Goal: Task Accomplishment & Management: Use online tool/utility

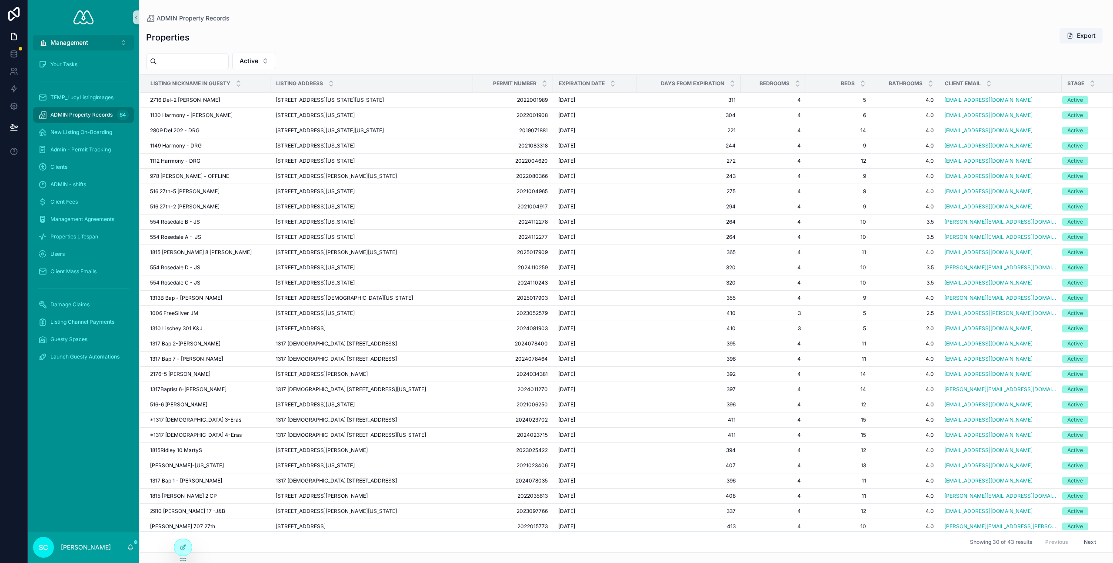
click at [76, 42] on span "Management" at bounding box center [69, 42] width 38 height 9
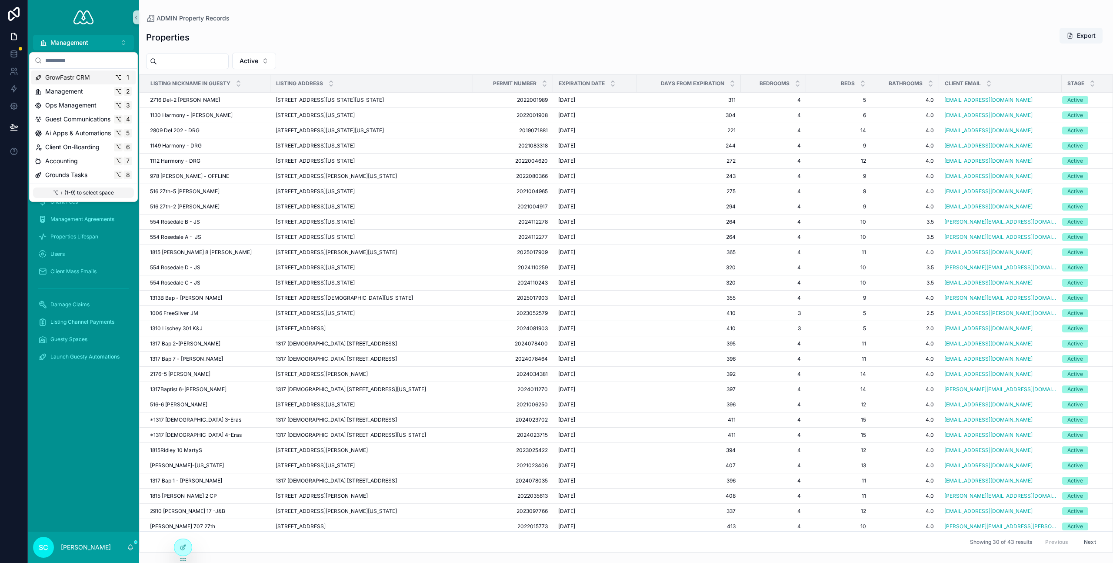
click at [66, 77] on span "GrowFastr CRM" at bounding box center [67, 77] width 45 height 9
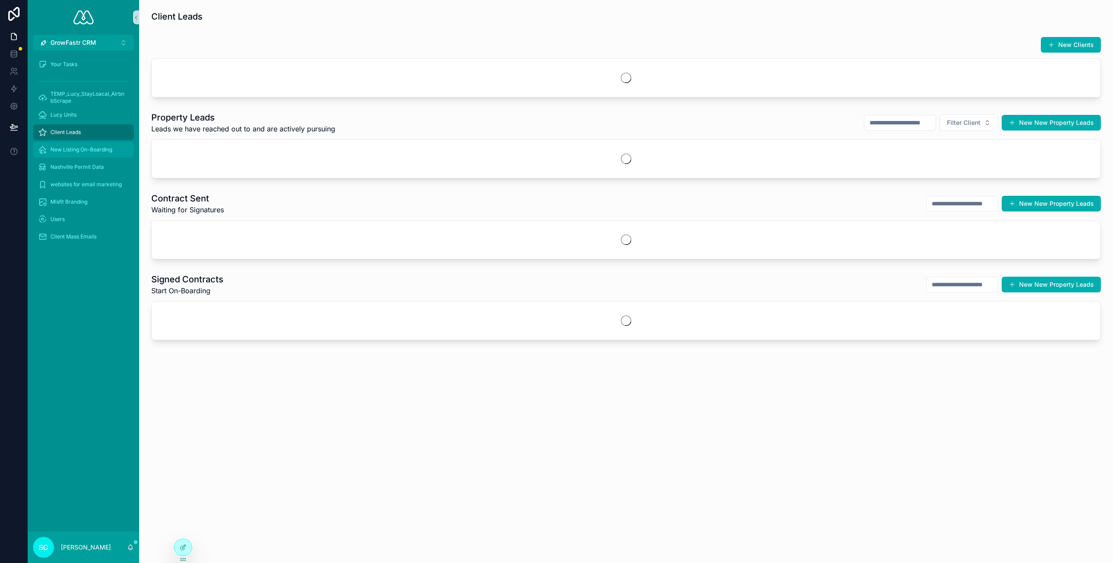
click at [79, 149] on span "New Listing On-Boarding" at bounding box center [81, 149] width 62 height 7
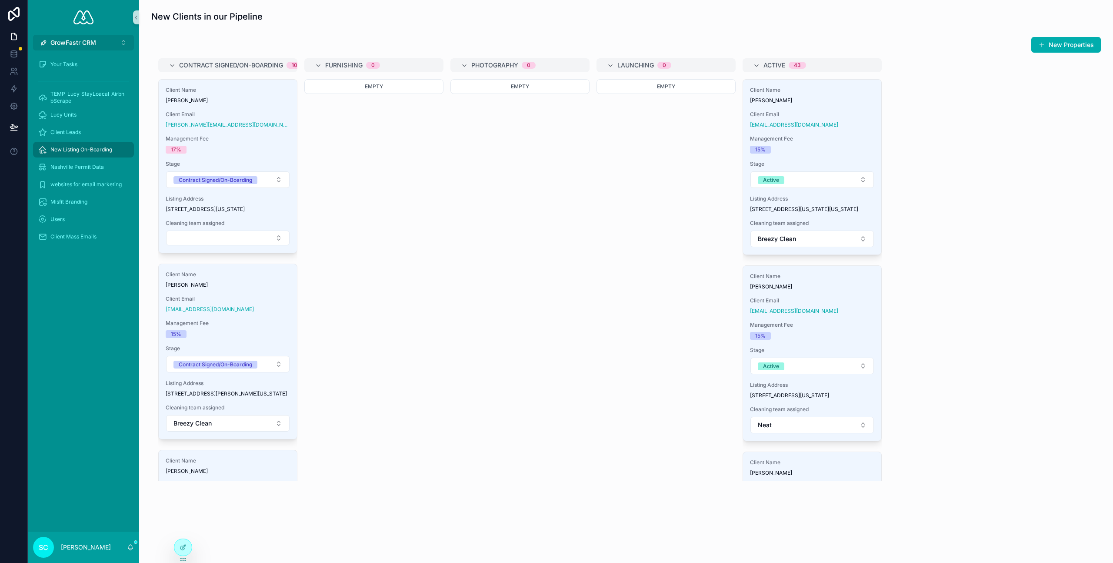
click at [99, 43] on button "GrowFastr CRM ⌥ 1" at bounding box center [83, 43] width 101 height 16
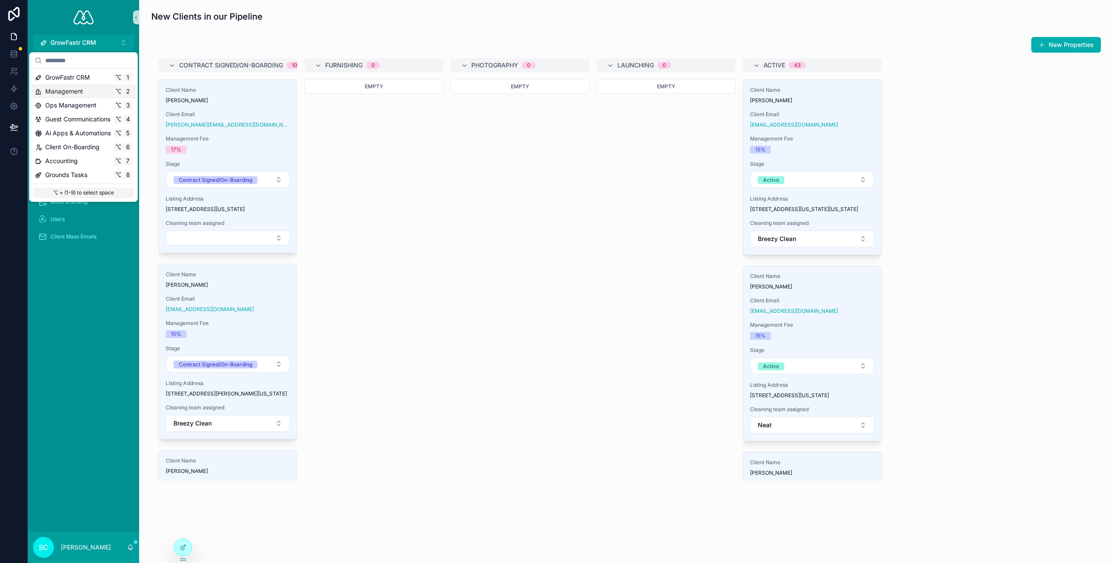
click at [77, 90] on span "Management" at bounding box center [64, 91] width 38 height 9
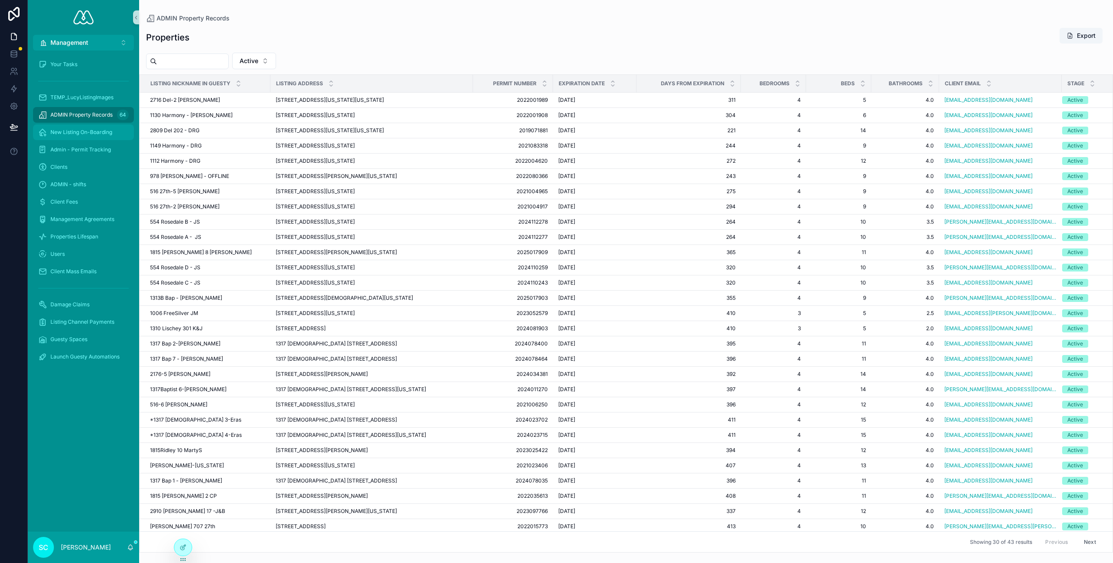
click at [88, 136] on div "New Listing On-Boarding" at bounding box center [83, 132] width 90 height 14
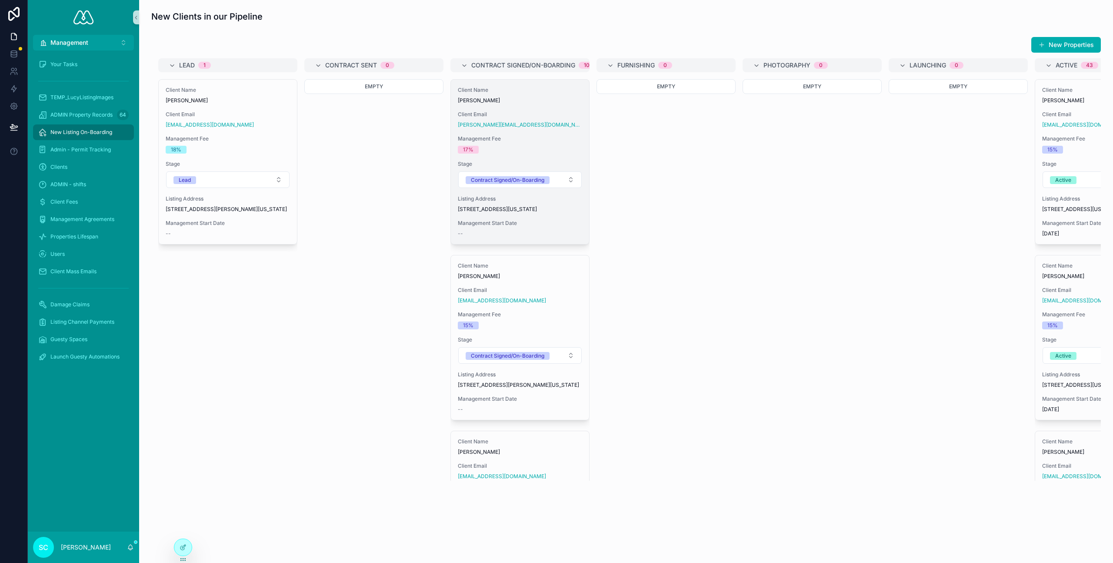
click at [562, 109] on div "Client Name Darren Delp Client Email darren@barpartners.net Management Fee 17% …" at bounding box center [520, 162] width 138 height 164
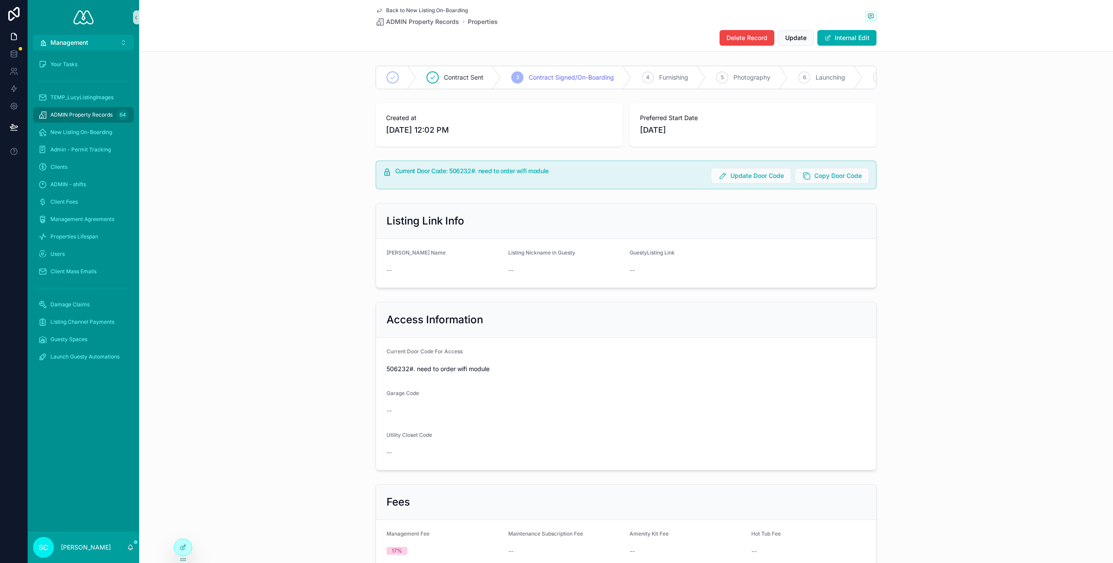
click at [401, 9] on span "Back to New Listing On-Boarding" at bounding box center [427, 10] width 82 height 7
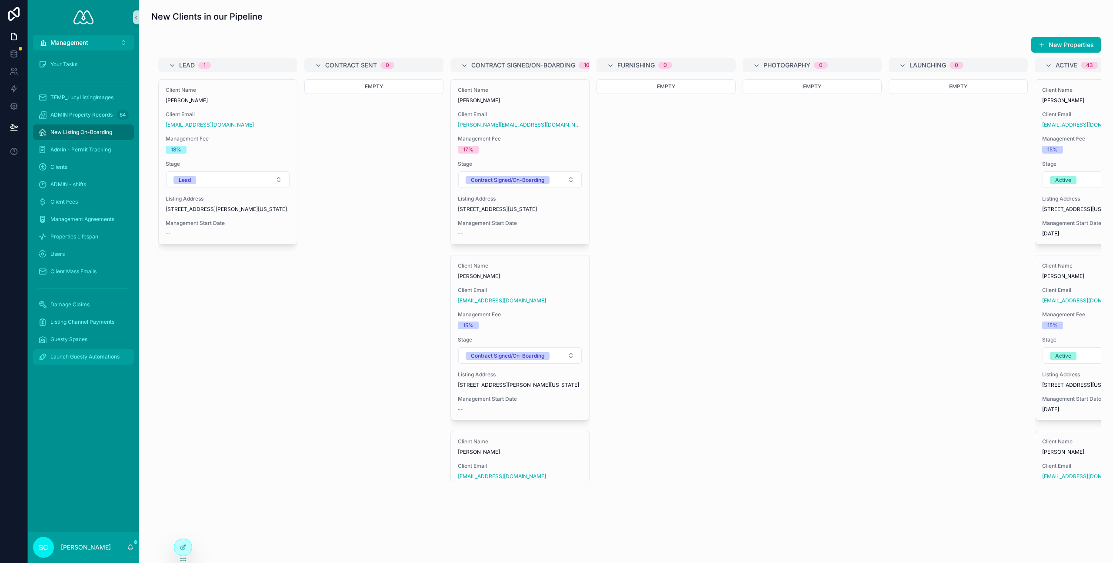
click at [94, 356] on span "Launch Guesty Automations" at bounding box center [84, 356] width 69 height 7
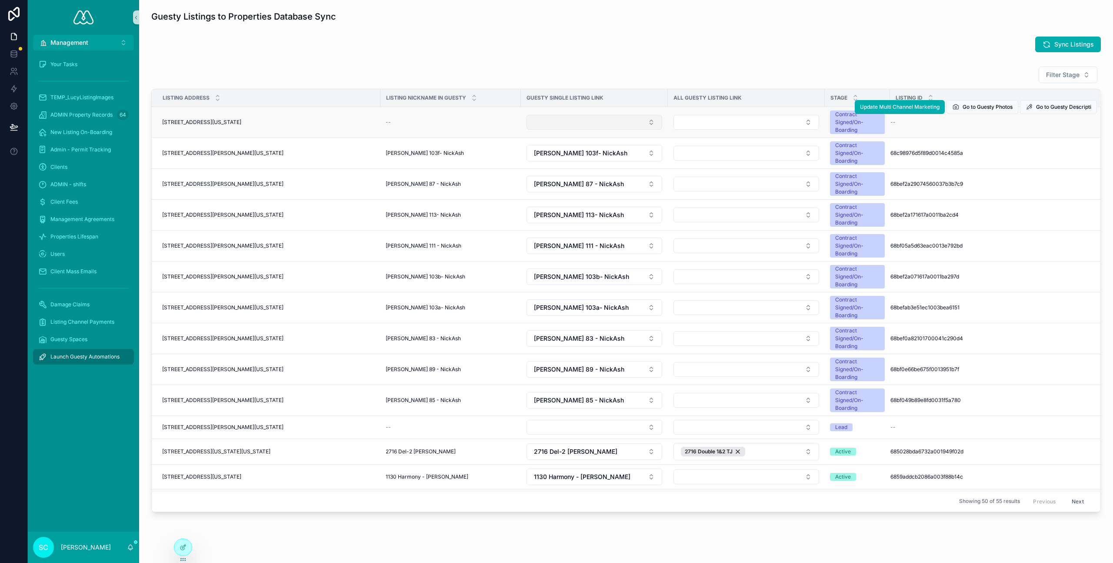
click at [580, 123] on button "Select Button" at bounding box center [594, 122] width 136 height 15
type input "***"
drag, startPoint x: 792, startPoint y: 45, endPoint x: 849, endPoint y: 33, distance: 58.1
click at [792, 45] on div "Sync Listings" at bounding box center [625, 45] width 949 height 16
click at [1059, 45] on span "Sync Listings" at bounding box center [1074, 44] width 40 height 9
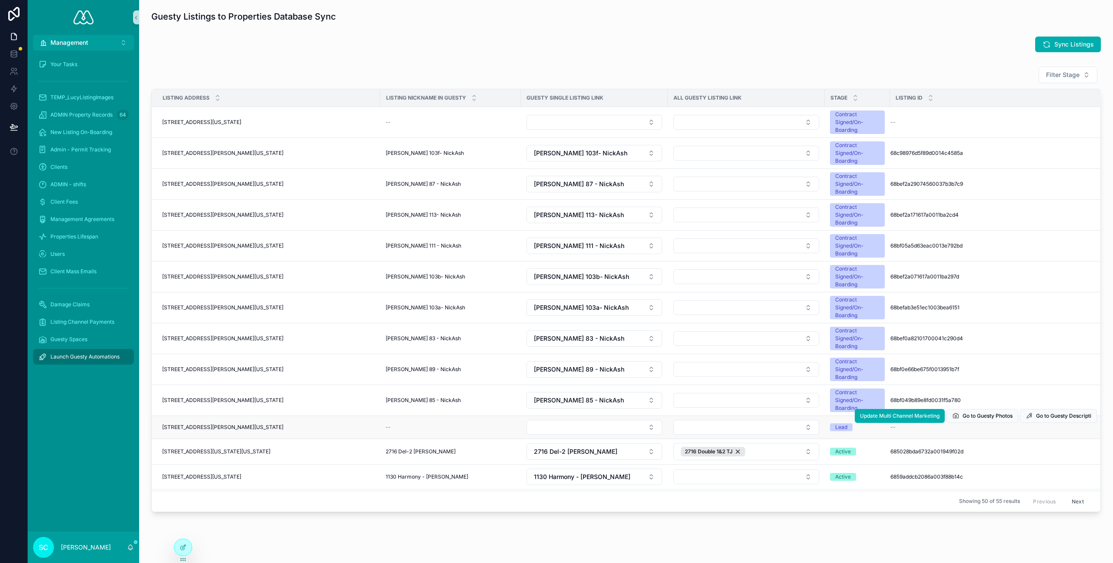
click at [320, 426] on div "4015 Travis Drive, Ste 211 #683, Nashville, Tennessee, 37211 4015 Travis Drive,…" at bounding box center [268, 426] width 213 height 7
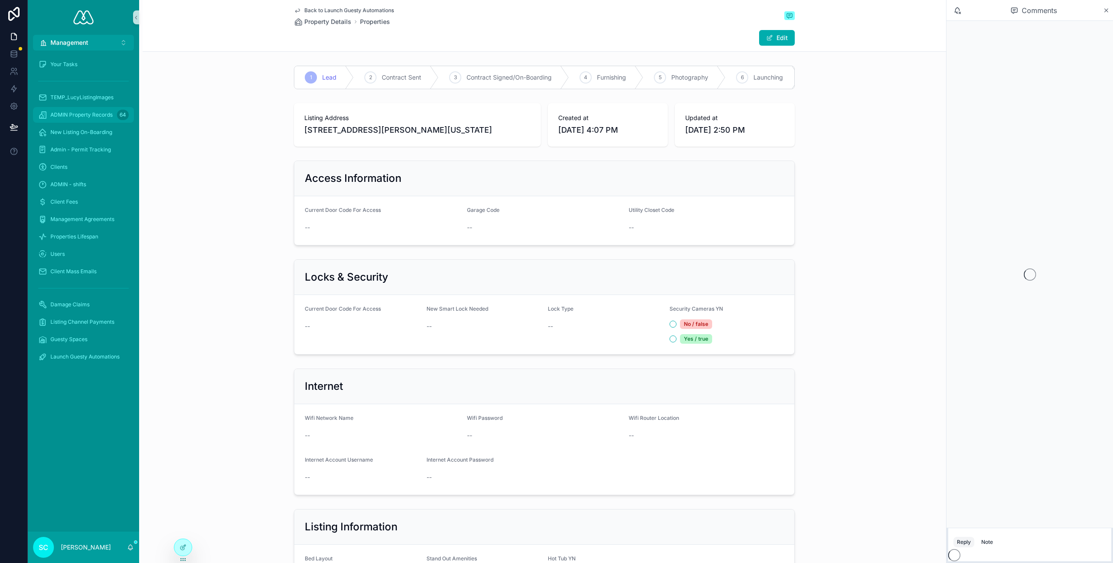
click at [73, 117] on span "ADMIN Property Records" at bounding box center [81, 114] width 62 height 7
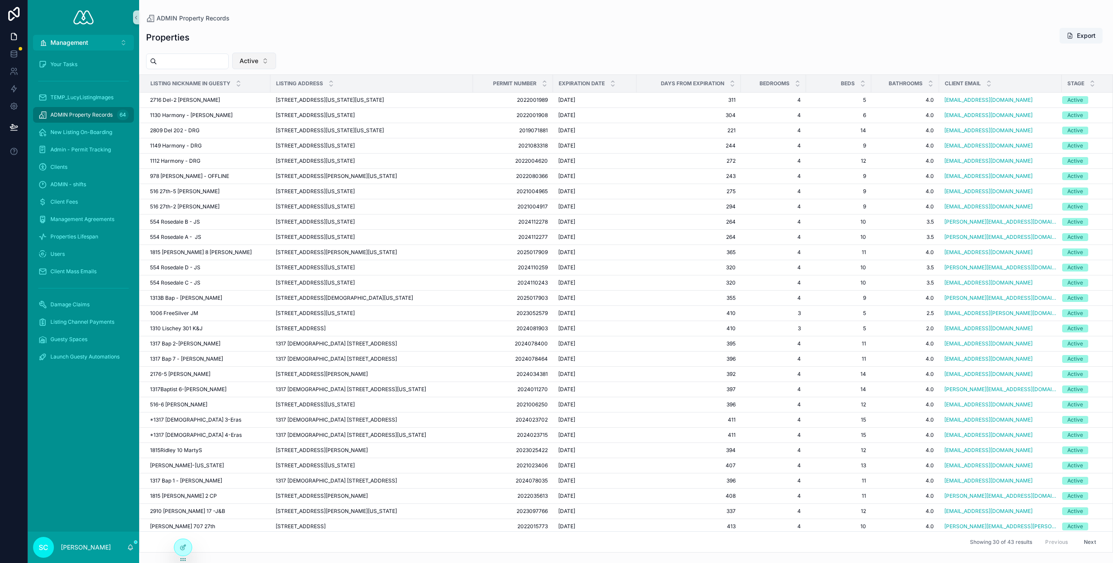
click at [258, 57] on span "Active" at bounding box center [249, 61] width 19 height 9
click at [252, 128] on div "Contract Sent" at bounding box center [262, 124] width 104 height 14
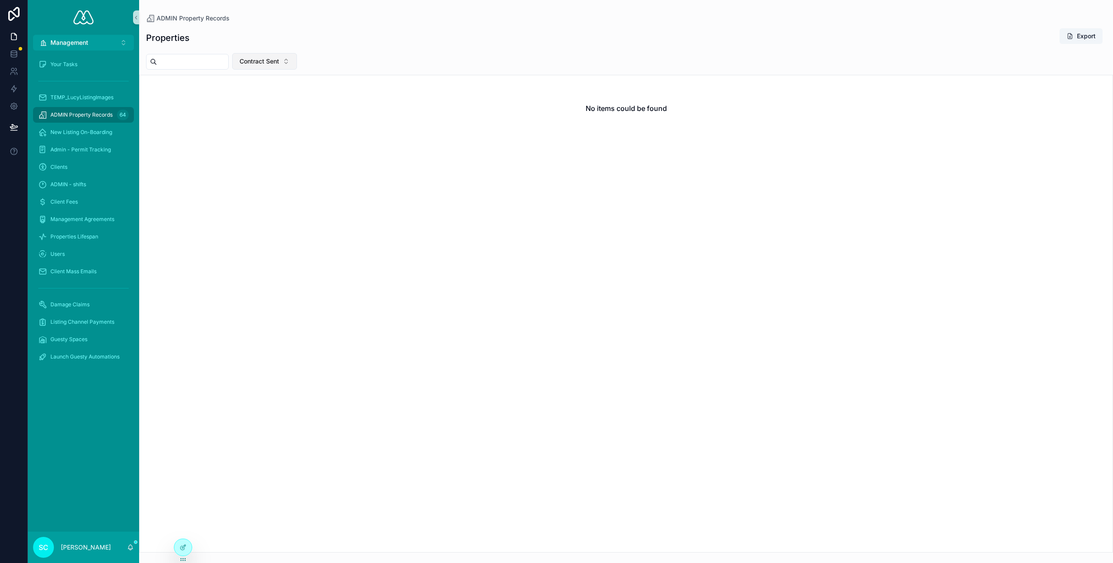
click at [272, 63] on span "Contract Sent" at bounding box center [260, 61] width 40 height 9
click at [270, 141] on div "Contract Signed/On-Boarding" at bounding box center [273, 138] width 104 height 14
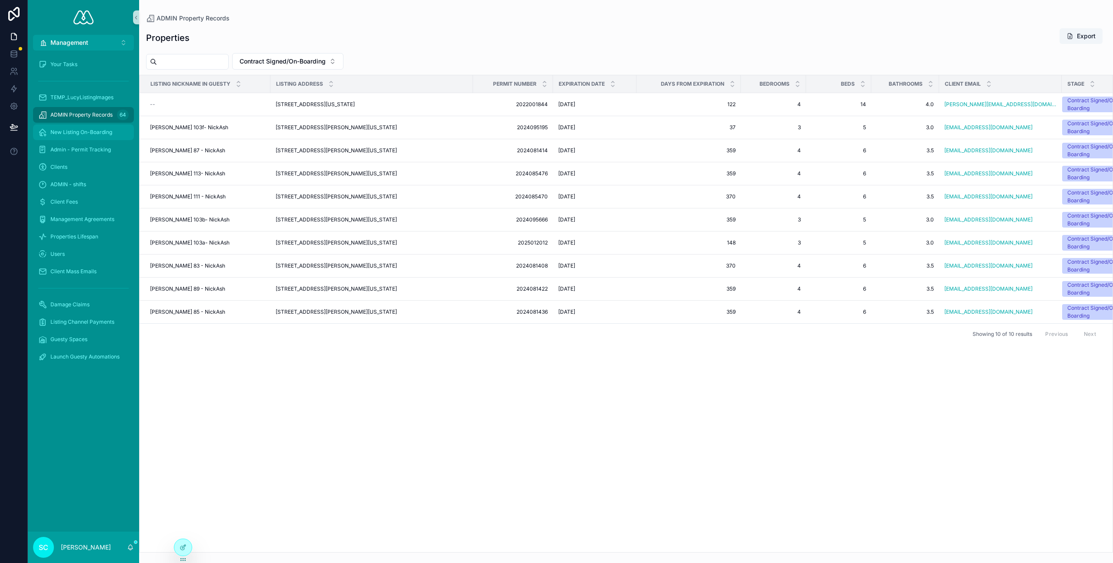
click at [83, 133] on span "New Listing On-Boarding" at bounding box center [81, 132] width 62 height 7
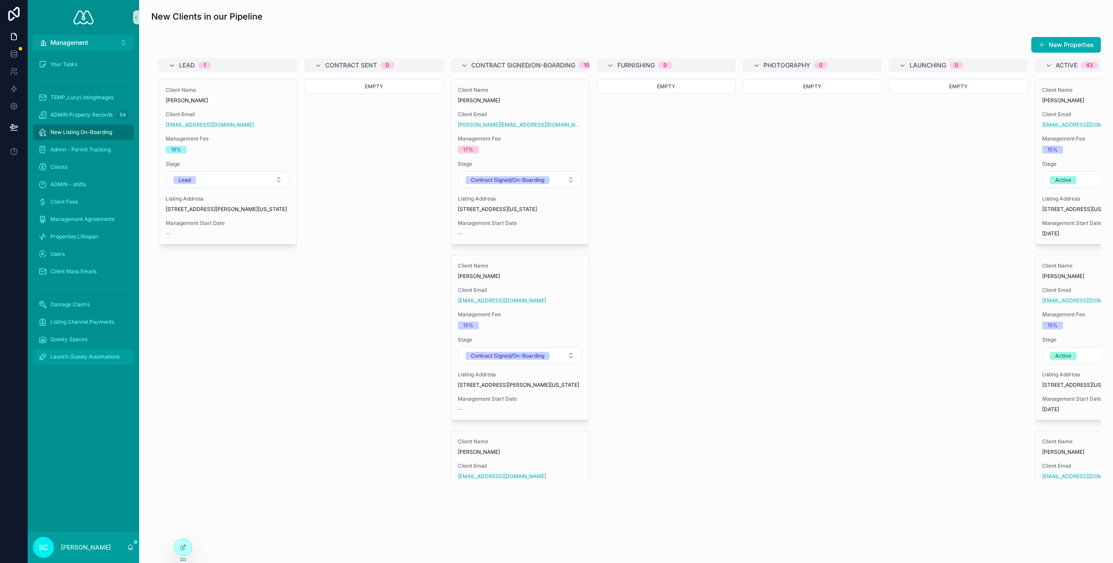
click at [100, 356] on span "Launch Guesty Automations" at bounding box center [84, 356] width 69 height 7
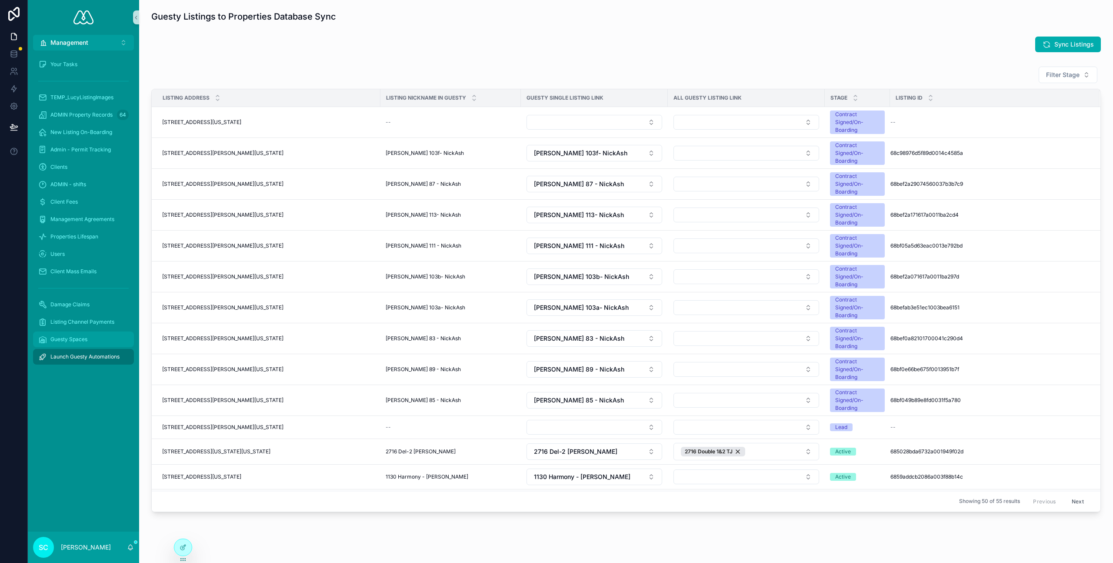
click at [86, 340] on span "Guesty Spaces" at bounding box center [68, 339] width 37 height 7
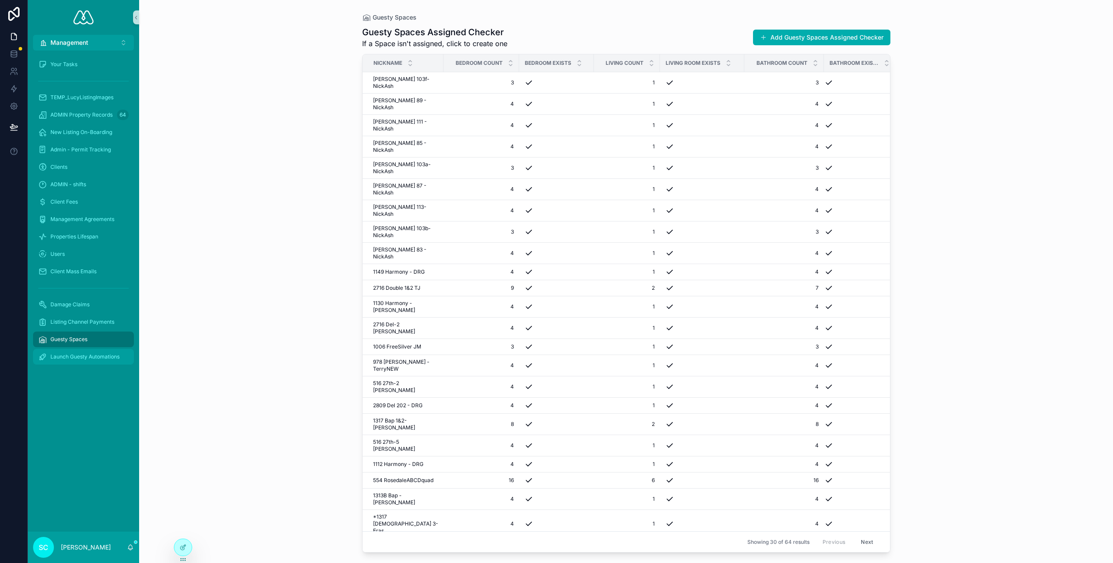
click at [74, 354] on span "Launch Guesty Automations" at bounding box center [84, 356] width 69 height 7
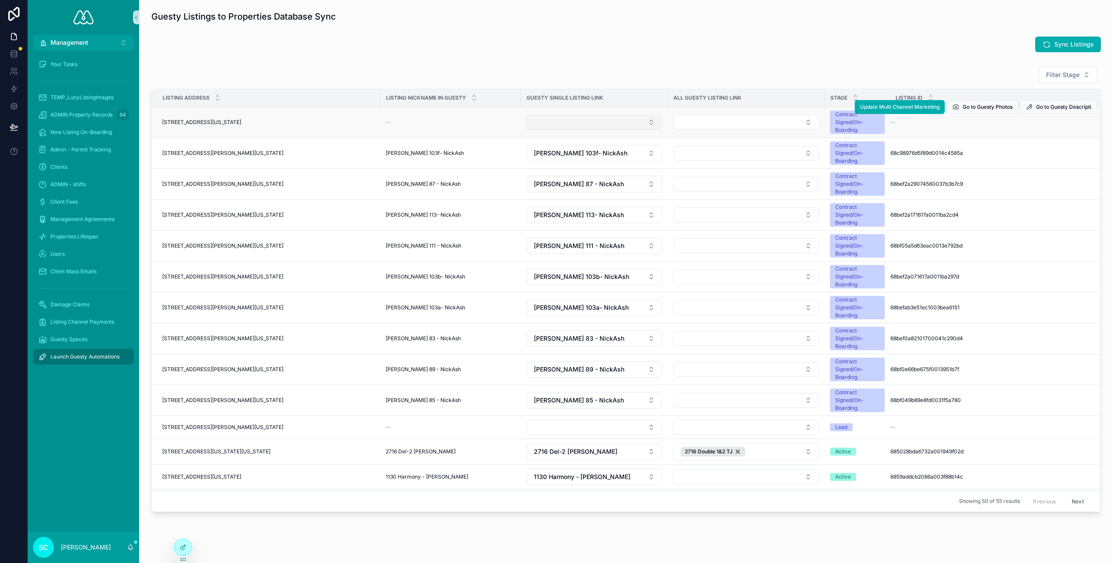
click at [586, 121] on button "Select Button" at bounding box center [594, 122] width 136 height 15
type input "***"
click at [557, 52] on div "Sync Listings" at bounding box center [625, 45] width 949 height 16
click at [582, 124] on button "Select Button" at bounding box center [594, 122] width 136 height 15
type input "***"
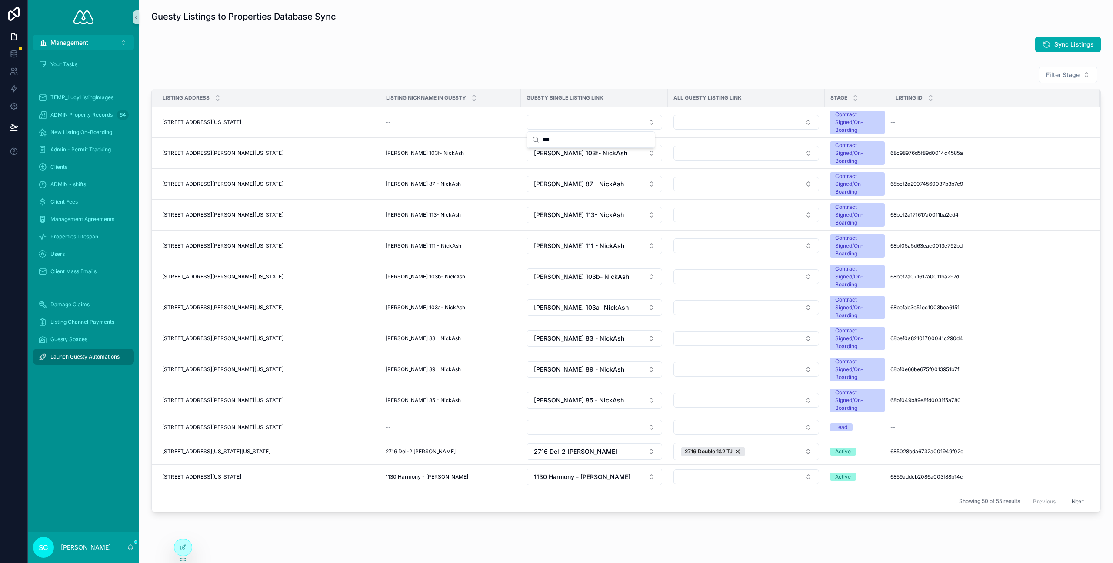
click at [572, 48] on div "Sync Listings" at bounding box center [625, 45] width 949 height 16
click at [605, 123] on button "Select Button" at bounding box center [594, 122] width 136 height 15
type input "***"
click at [533, 60] on div "Guesty Listings to Properties Database Sync Sync Listings Filter Stage Listing …" at bounding box center [626, 285] width 974 height 571
click at [592, 127] on button "Select Button" at bounding box center [594, 122] width 136 height 15
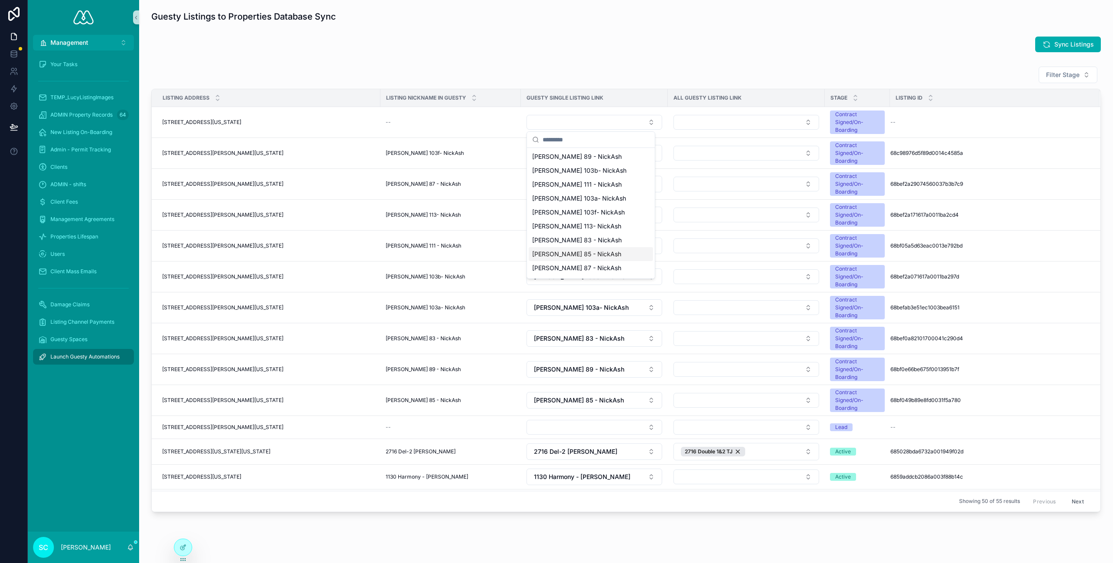
scroll to position [90, 0]
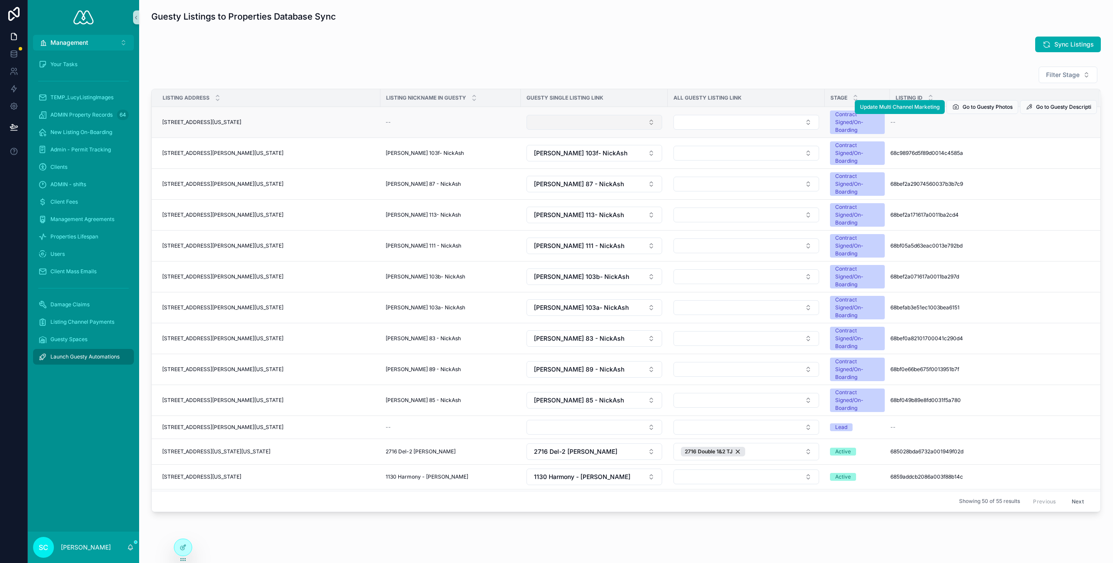
click at [597, 119] on button "Select Button" at bounding box center [594, 122] width 136 height 15
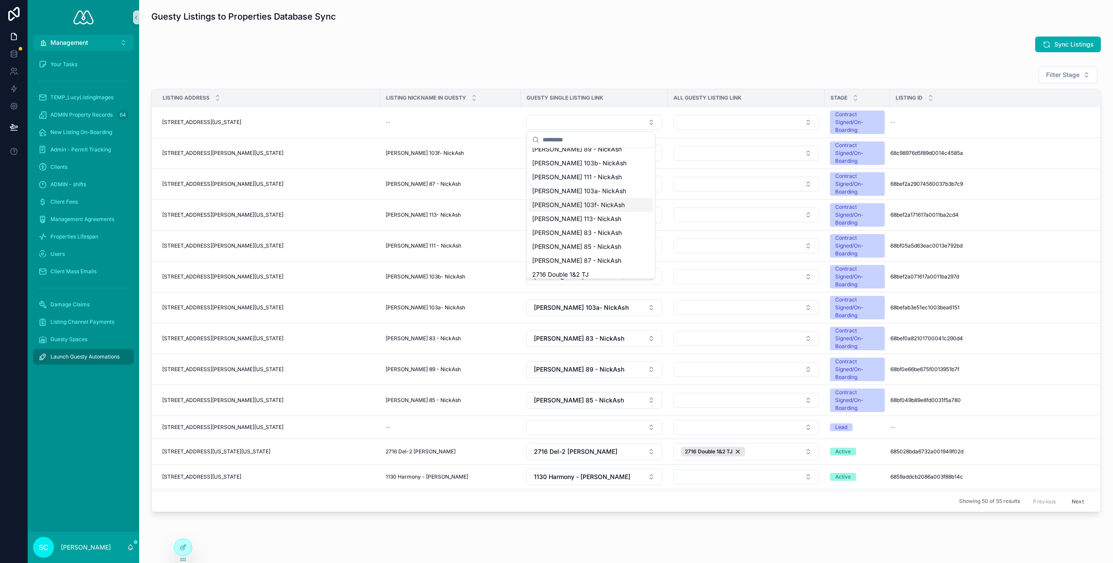
scroll to position [0, 0]
type input "***"
click at [595, 44] on div "Sync Listings" at bounding box center [625, 45] width 949 height 16
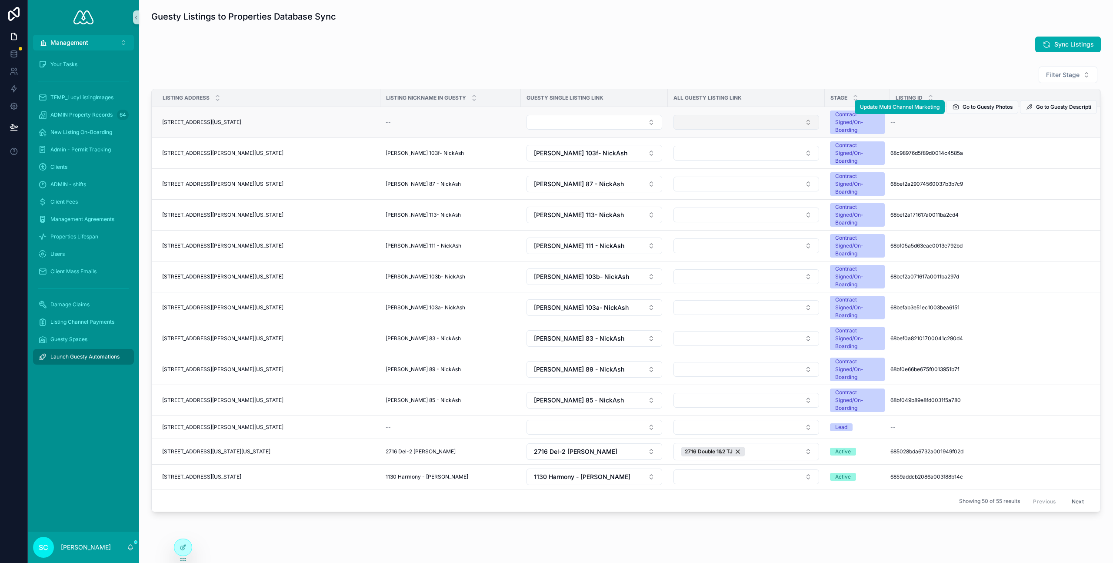
click at [698, 121] on button "Select Button" at bounding box center [746, 122] width 146 height 15
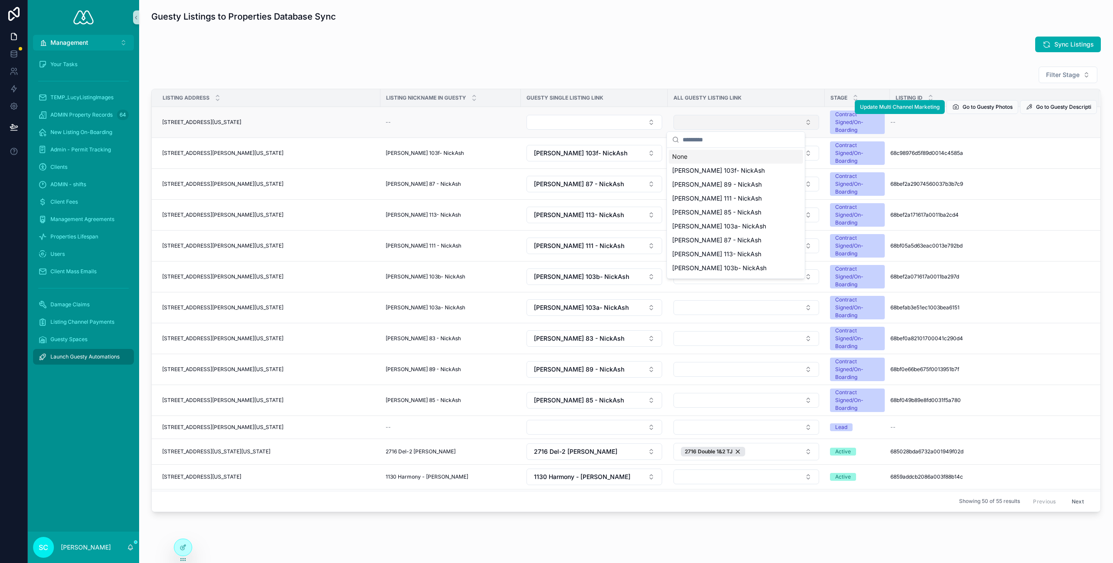
click at [698, 121] on button "Select Button" at bounding box center [746, 122] width 146 height 15
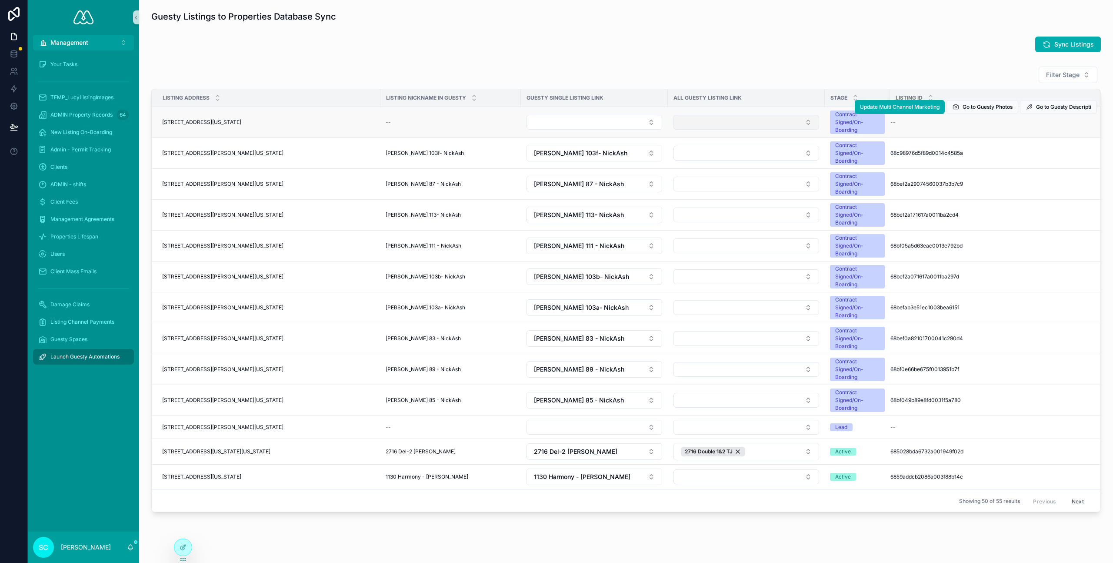
click at [698, 121] on button "Select Button" at bounding box center [746, 122] width 146 height 15
type input "***"
click at [672, 30] on div "Guesty Listings to Properties Database Sync Sync Listings Filter Stage Listing …" at bounding box center [626, 285] width 974 height 571
click at [1086, 46] on span "Sync Listings" at bounding box center [1074, 44] width 40 height 9
